Goal: Download file/media: Obtain a digital file from the website

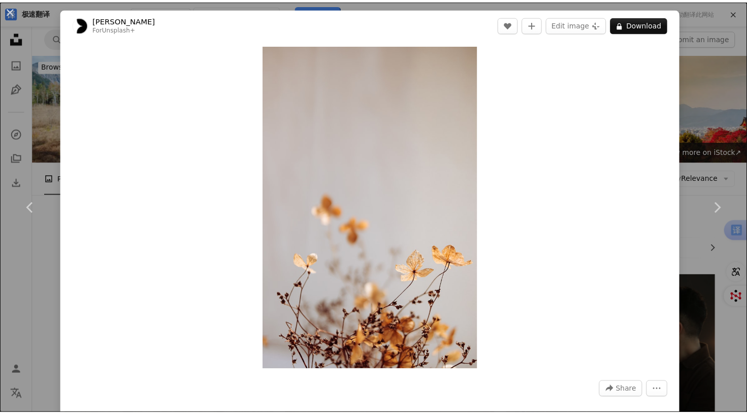
scroll to position [1584, 0]
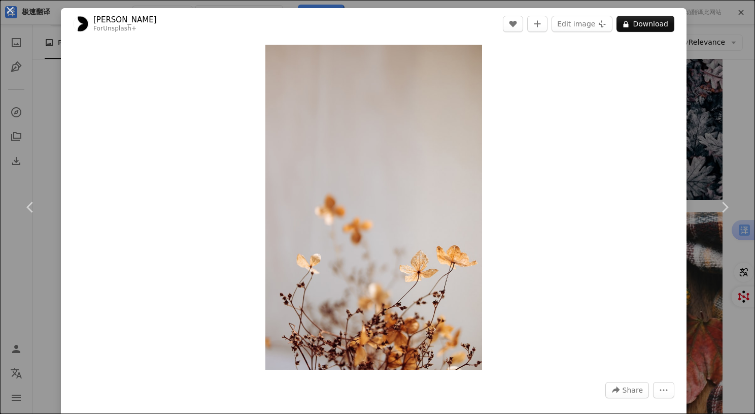
click at [693, 28] on div "An X shape Chevron left Chevron right [PERSON_NAME] For Unsplash+ A heart A plu…" at bounding box center [377, 207] width 755 height 414
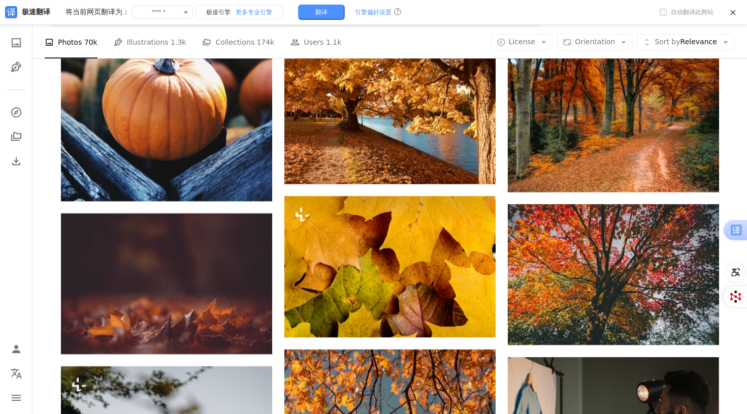
scroll to position [3015, 0]
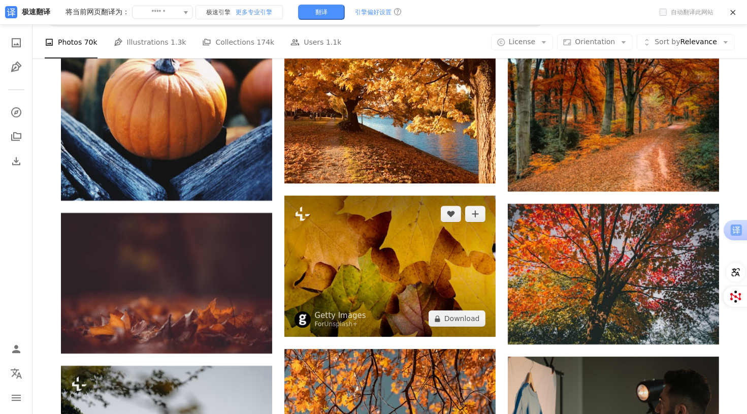
click at [443, 254] on img at bounding box center [389, 265] width 211 height 141
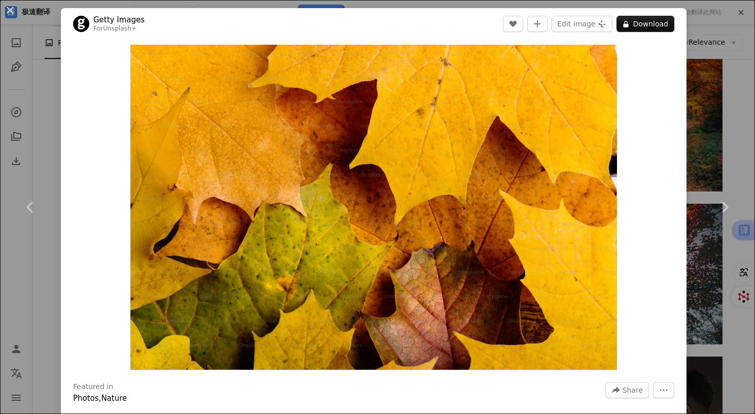
click at [702, 46] on div "An X shape Chevron left Chevron right Getty Images For Unsplash+ A heart A plus…" at bounding box center [377, 207] width 755 height 414
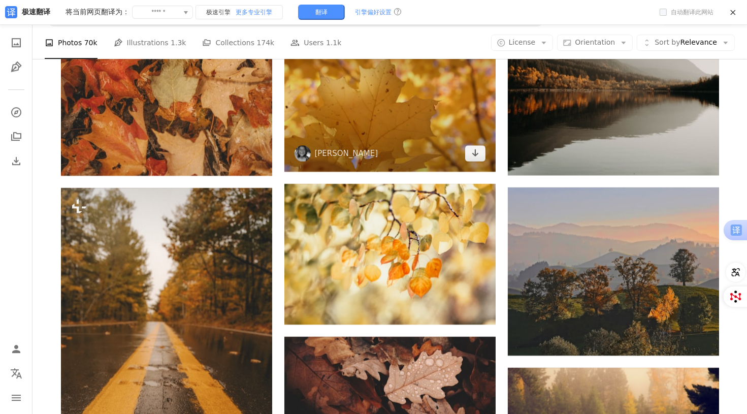
scroll to position [6914, 0]
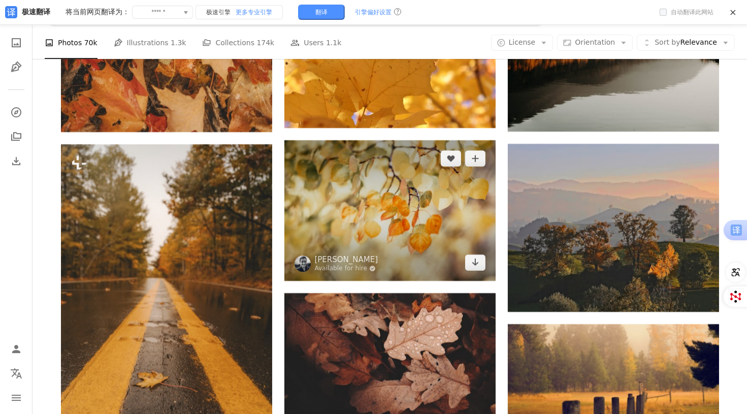
click at [421, 206] on img at bounding box center [389, 210] width 211 height 141
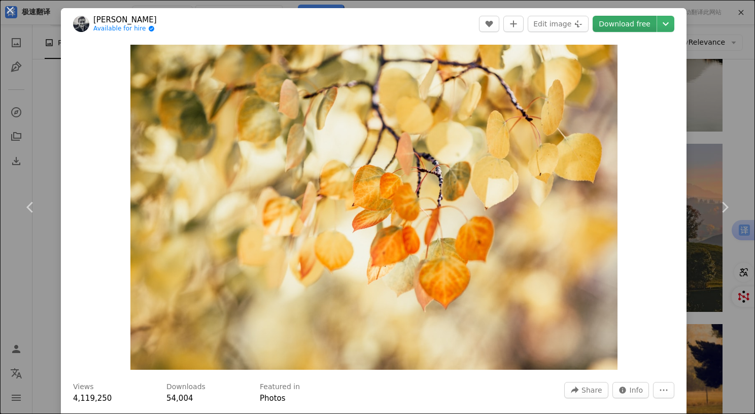
click at [629, 26] on link "Download free" at bounding box center [625, 24] width 64 height 16
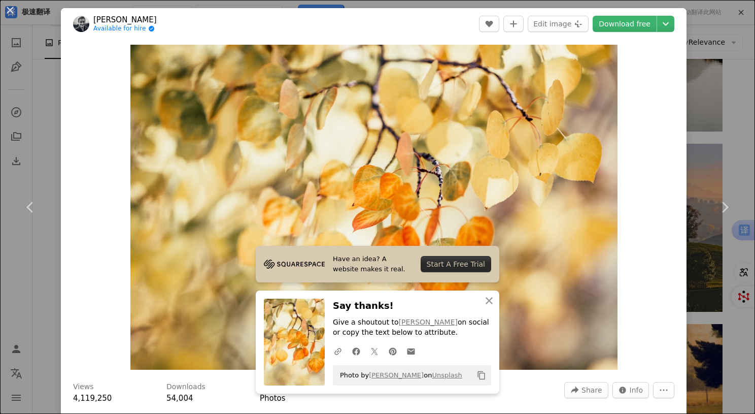
click at [689, 7] on div "An X shape Chevron left Chevron right [PERSON_NAME] Available for hire A checkm…" at bounding box center [377, 207] width 755 height 414
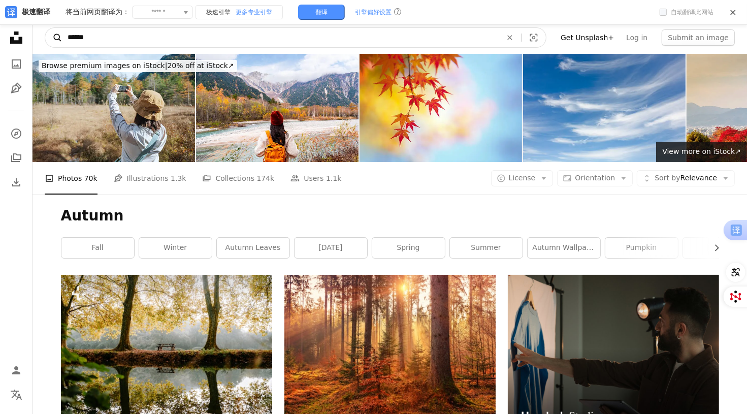
drag, startPoint x: 162, startPoint y: 40, endPoint x: 50, endPoint y: 28, distance: 112.8
click at [50, 28] on form "A magnifying glass ****** An X shape Visual search" at bounding box center [296, 37] width 502 height 20
paste input "********"
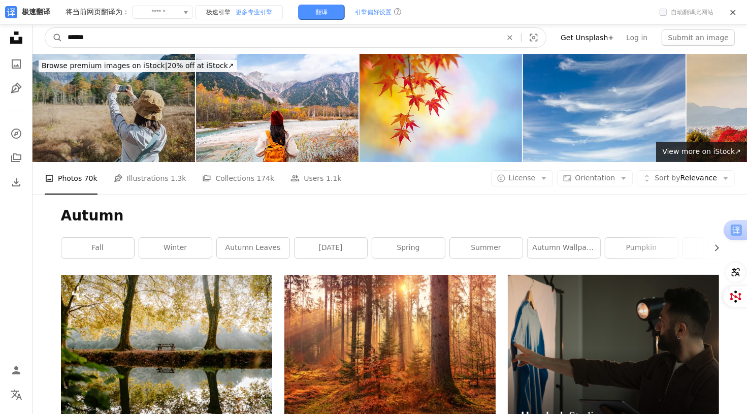
type input "**********"
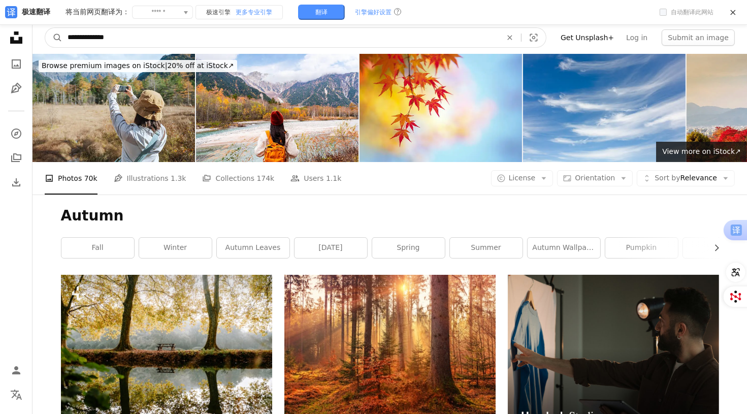
click button "A magnifying glass" at bounding box center [53, 37] width 17 height 19
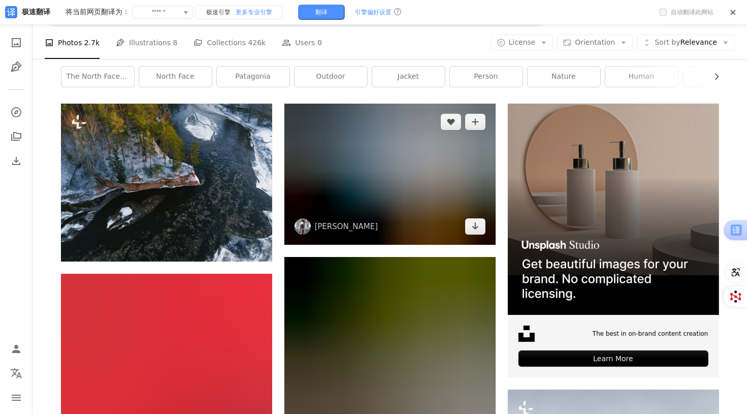
scroll to position [152, 0]
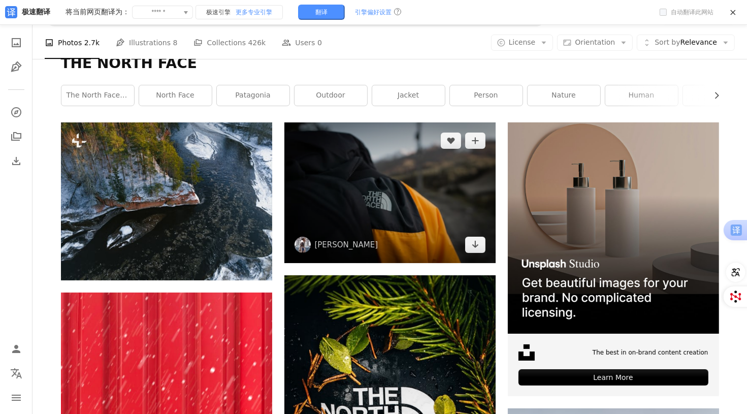
click at [409, 217] on img at bounding box center [389, 192] width 211 height 141
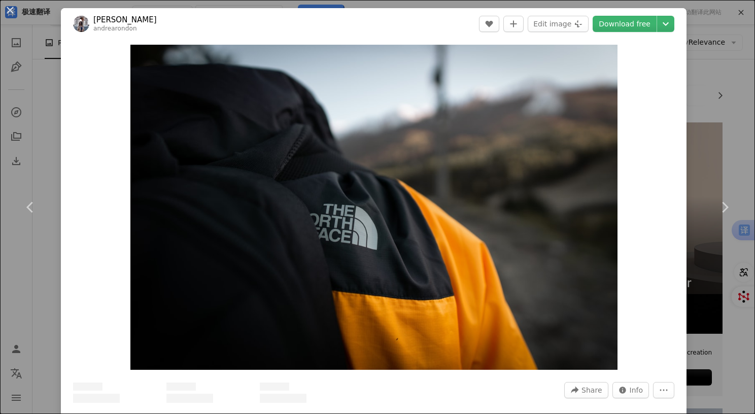
click at [702, 63] on div "An X shape Chevron left Chevron right [PERSON_NAME] A heart A plus sign Edit im…" at bounding box center [377, 207] width 755 height 414
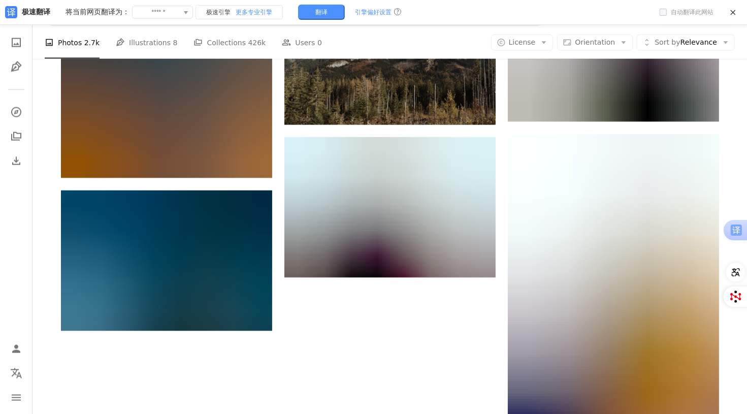
scroll to position [1584, 0]
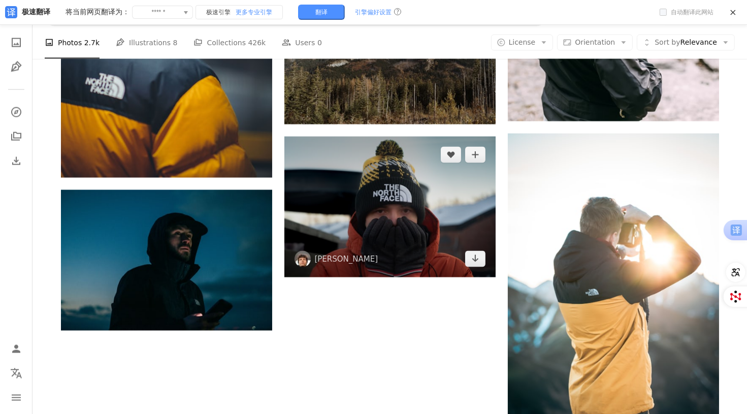
click at [441, 175] on img at bounding box center [389, 207] width 211 height 141
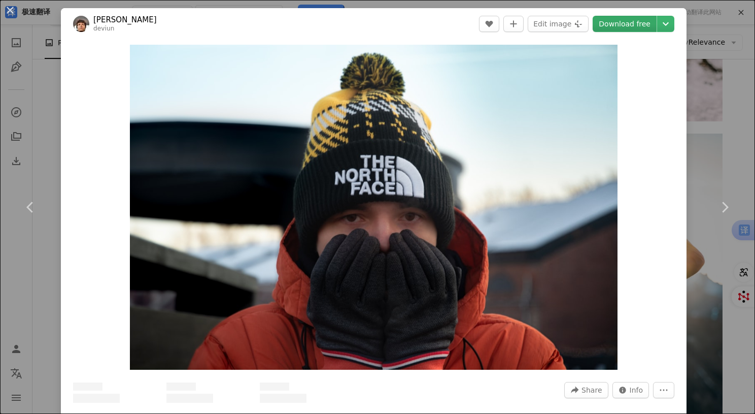
click at [641, 24] on link "Download free" at bounding box center [625, 24] width 64 height 16
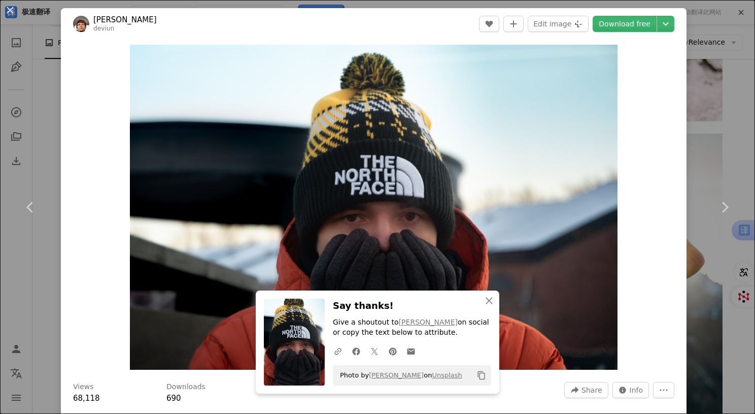
click at [695, 42] on div "An X shape Chevron left Chevron right [PERSON_NAME] deviun A heart A plus sign …" at bounding box center [377, 207] width 755 height 414
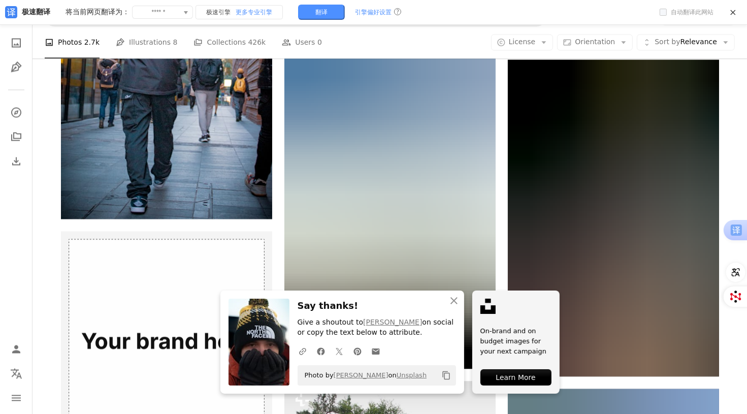
scroll to position [1990, 0]
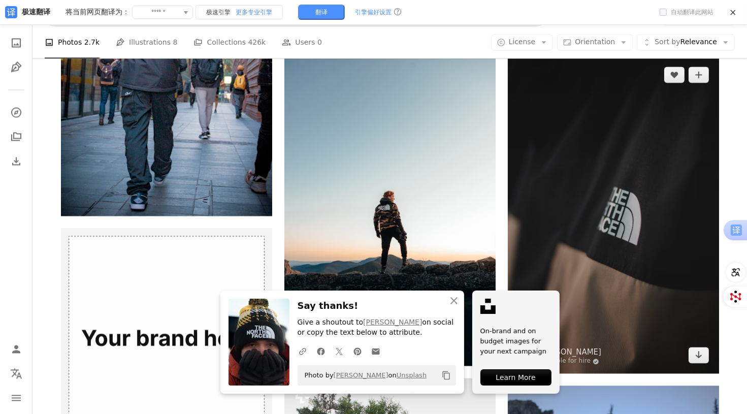
click at [599, 190] on img at bounding box center [613, 214] width 211 height 317
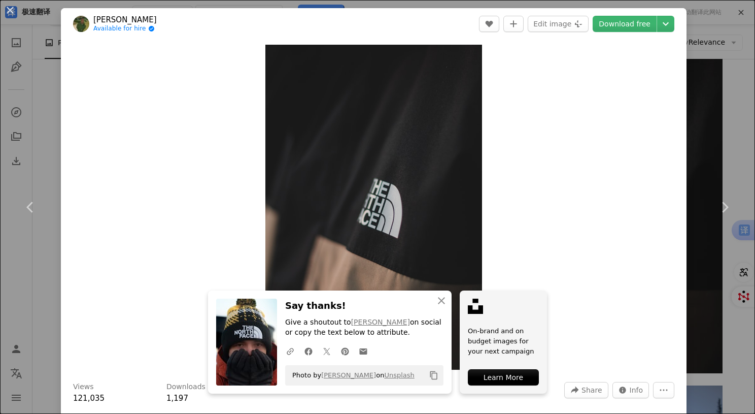
click at [708, 28] on div "An X shape Chevron left Chevron right Wassim Chouak Available for hire A checkm…" at bounding box center [377, 207] width 755 height 414
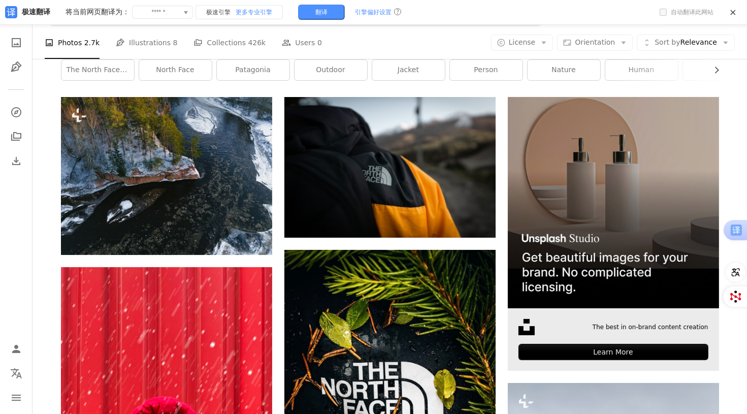
scroll to position [215, 0]
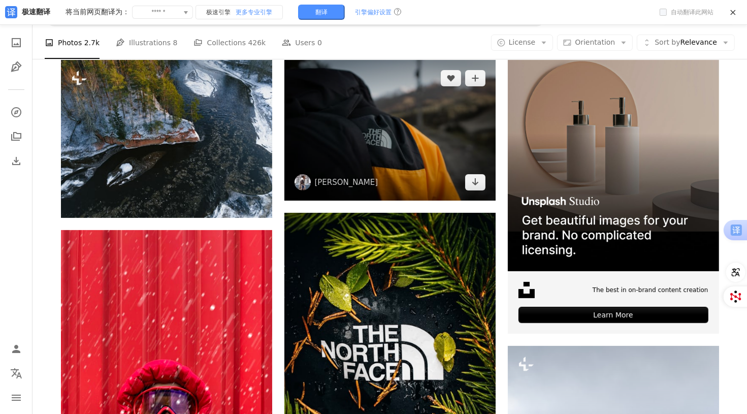
click at [430, 151] on img at bounding box center [389, 130] width 211 height 141
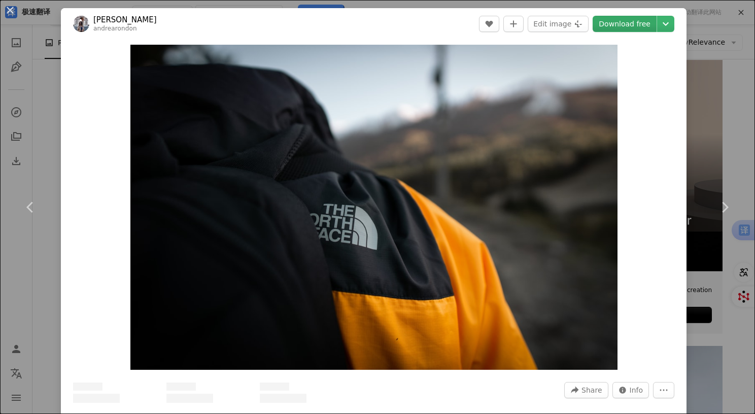
click at [629, 21] on link "Download free" at bounding box center [625, 24] width 64 height 16
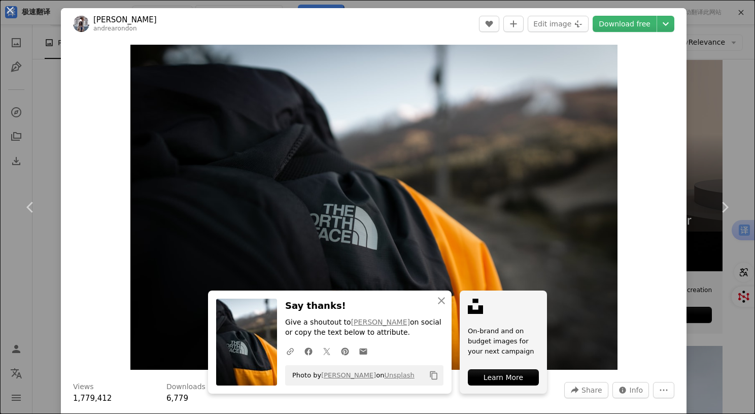
click at [702, 26] on div "An X shape Chevron left Chevron right [PERSON_NAME] andrearondon A heart A plus…" at bounding box center [377, 207] width 755 height 414
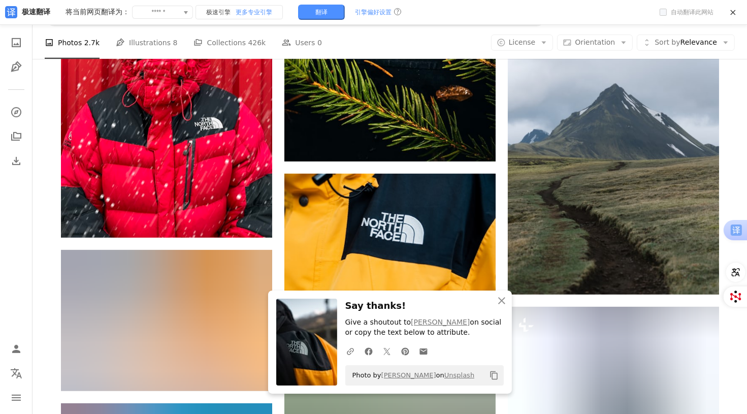
scroll to position [621, 0]
